Goal: Information Seeking & Learning: Learn about a topic

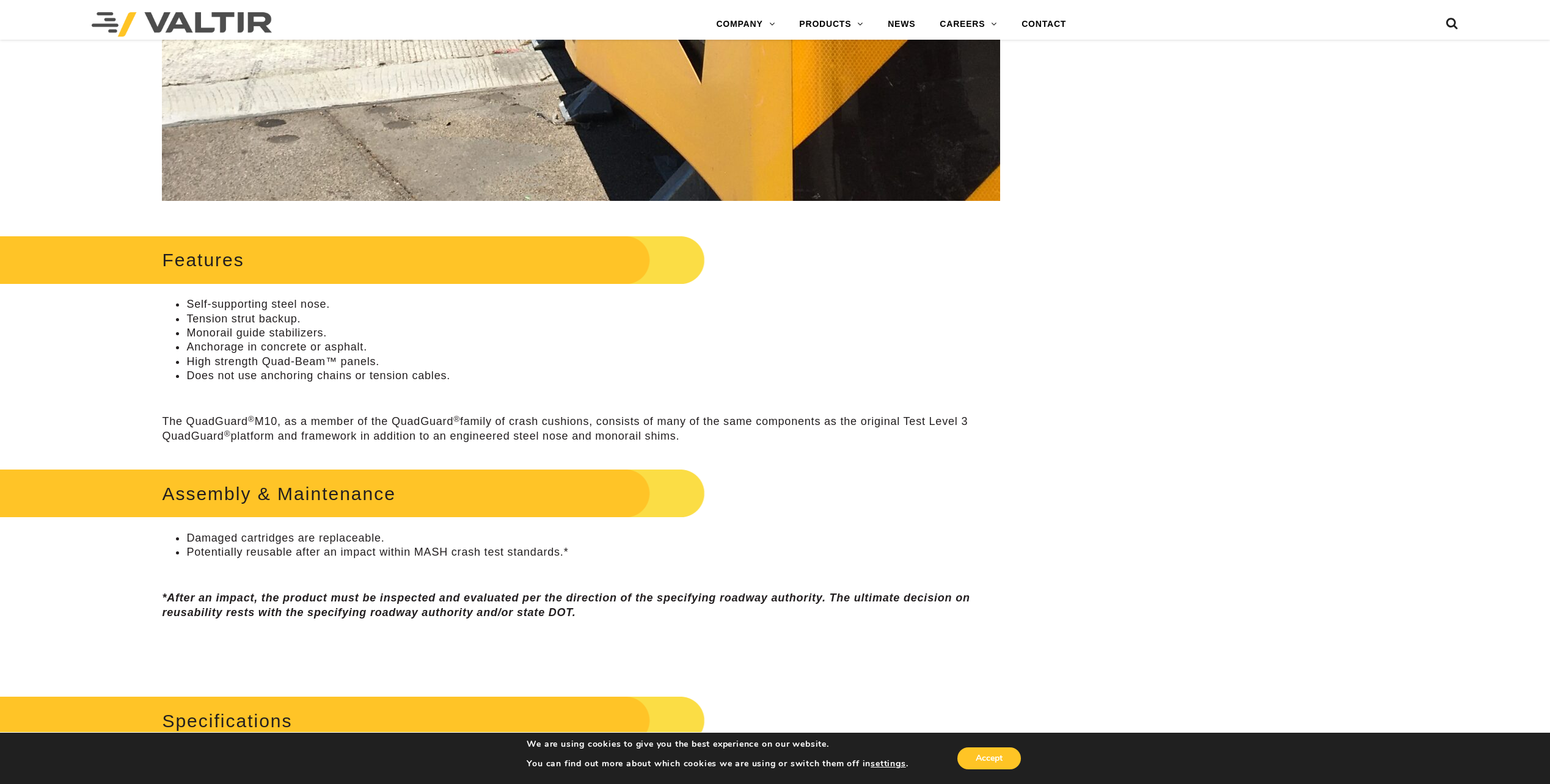
scroll to position [733, 0]
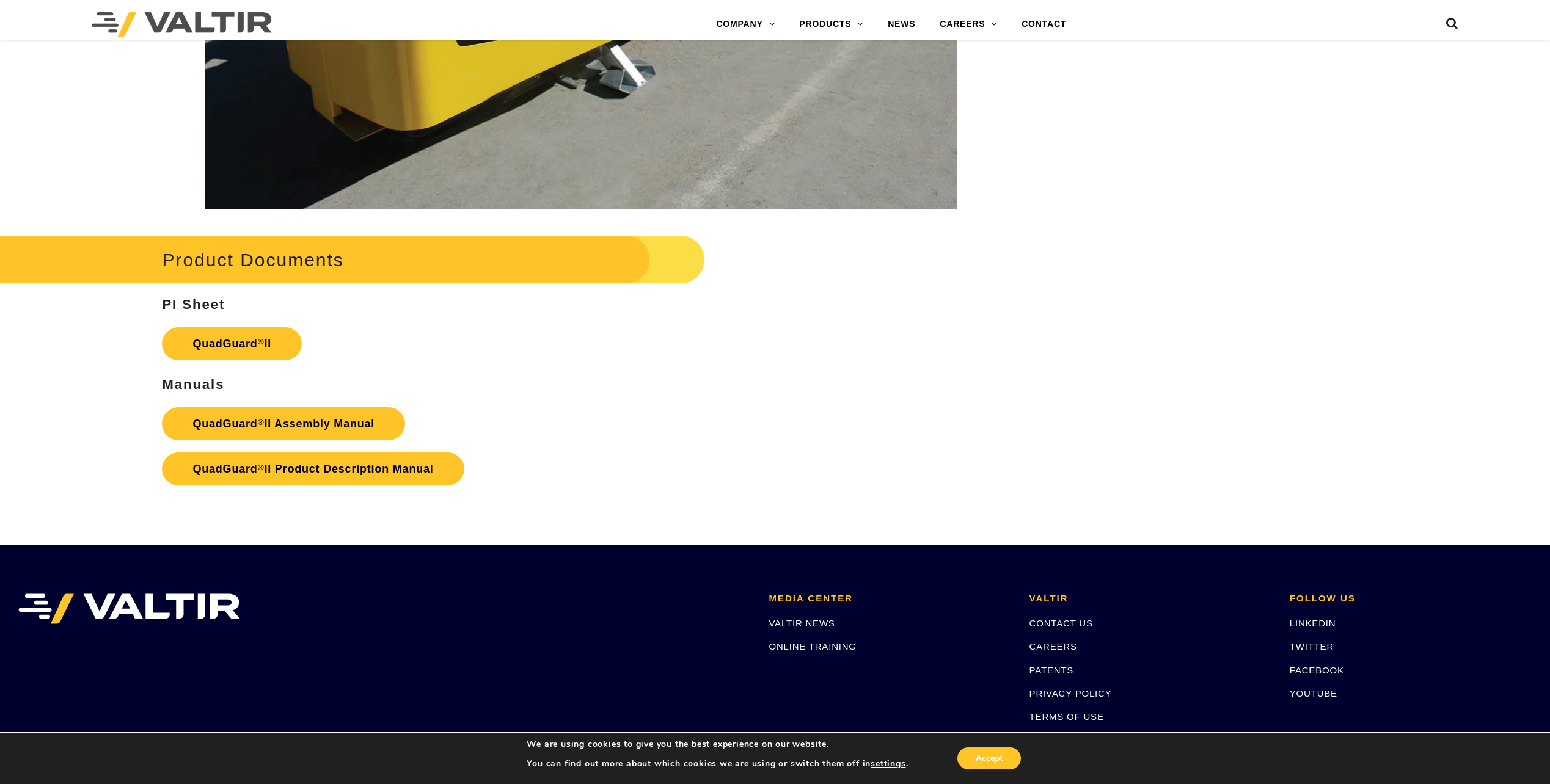
scroll to position [2077, 0]
